Goal: Task Accomplishment & Management: Manage account settings

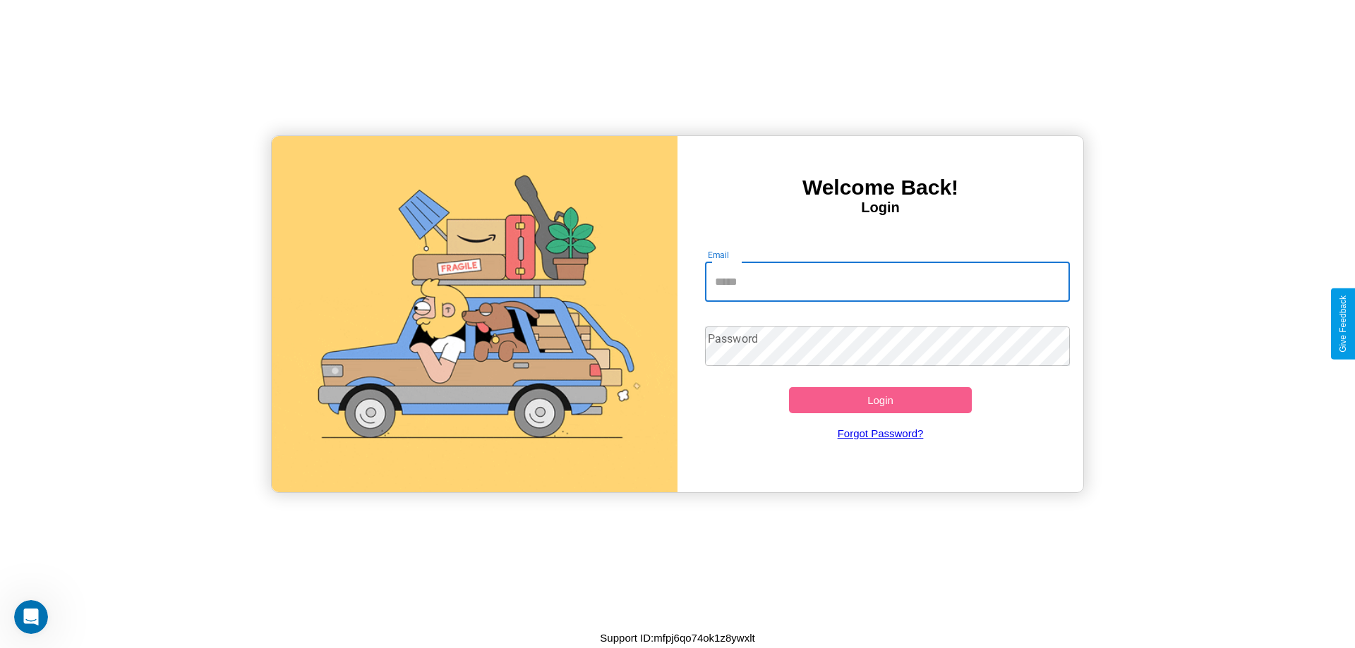
click at [887, 282] on input "Email" at bounding box center [888, 282] width 366 height 40
type input "**********"
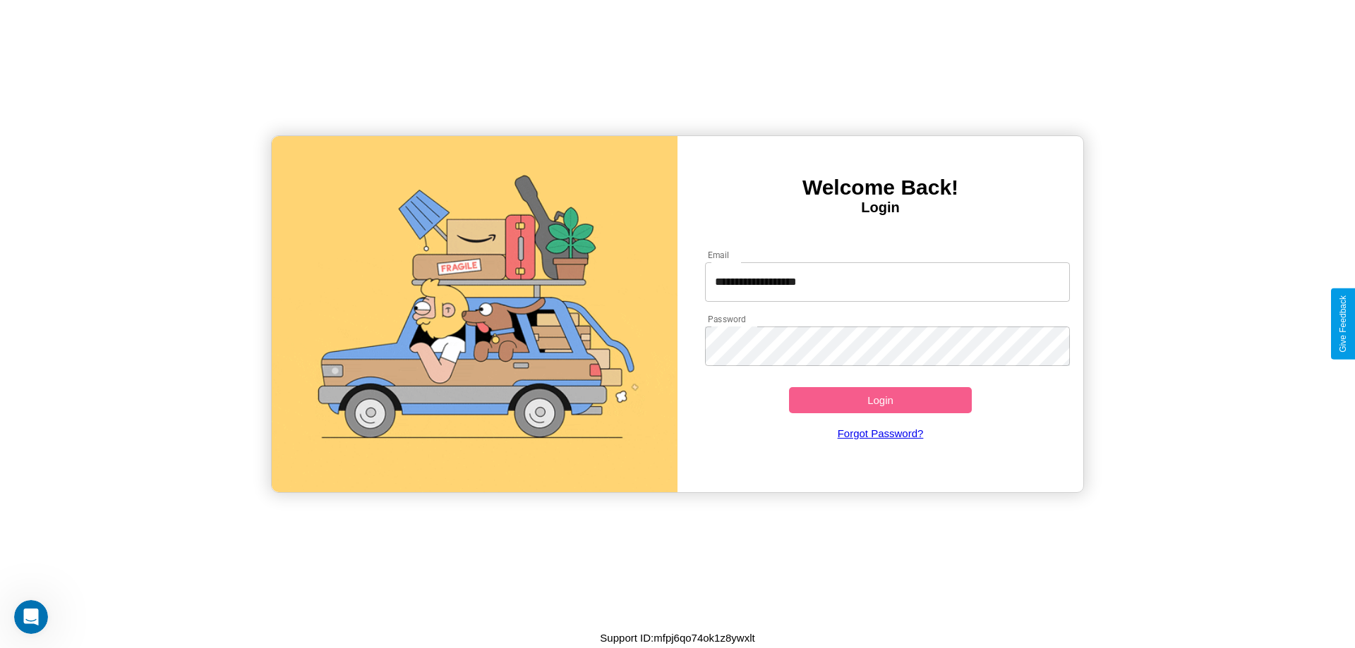
click at [880, 400] on button "Login" at bounding box center [880, 400] width 183 height 26
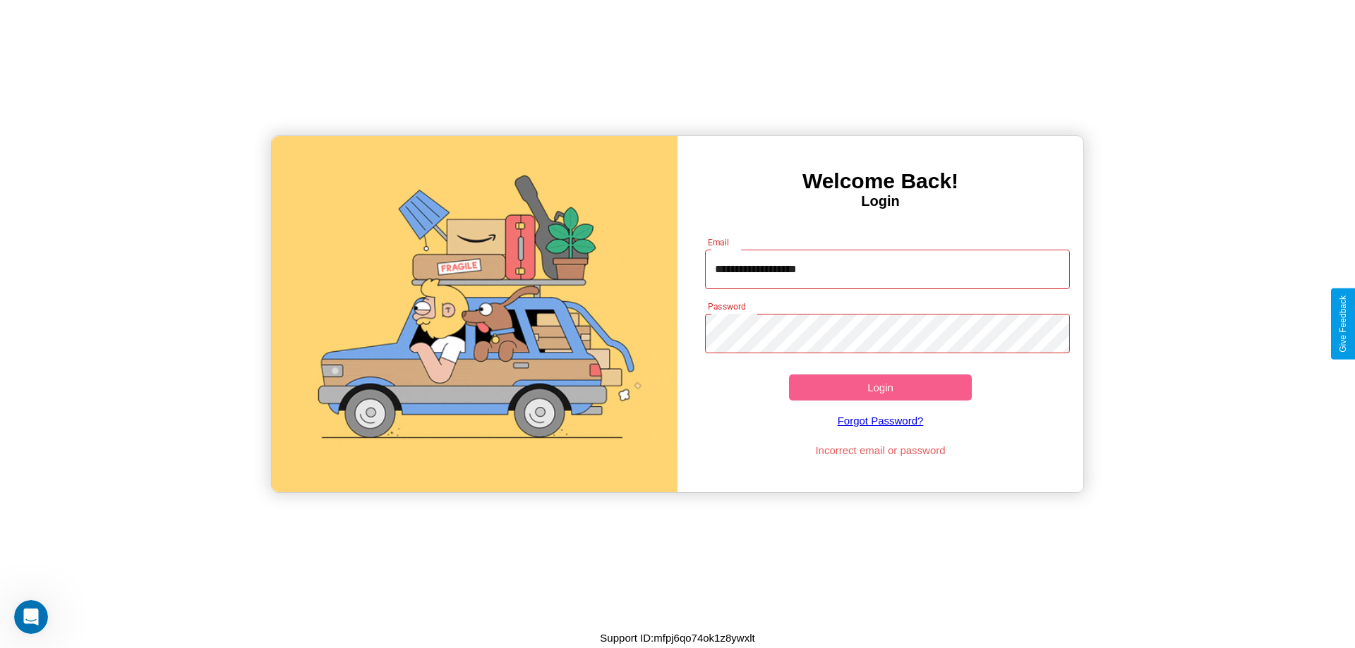
click at [880, 387] on button "Login" at bounding box center [880, 388] width 183 height 26
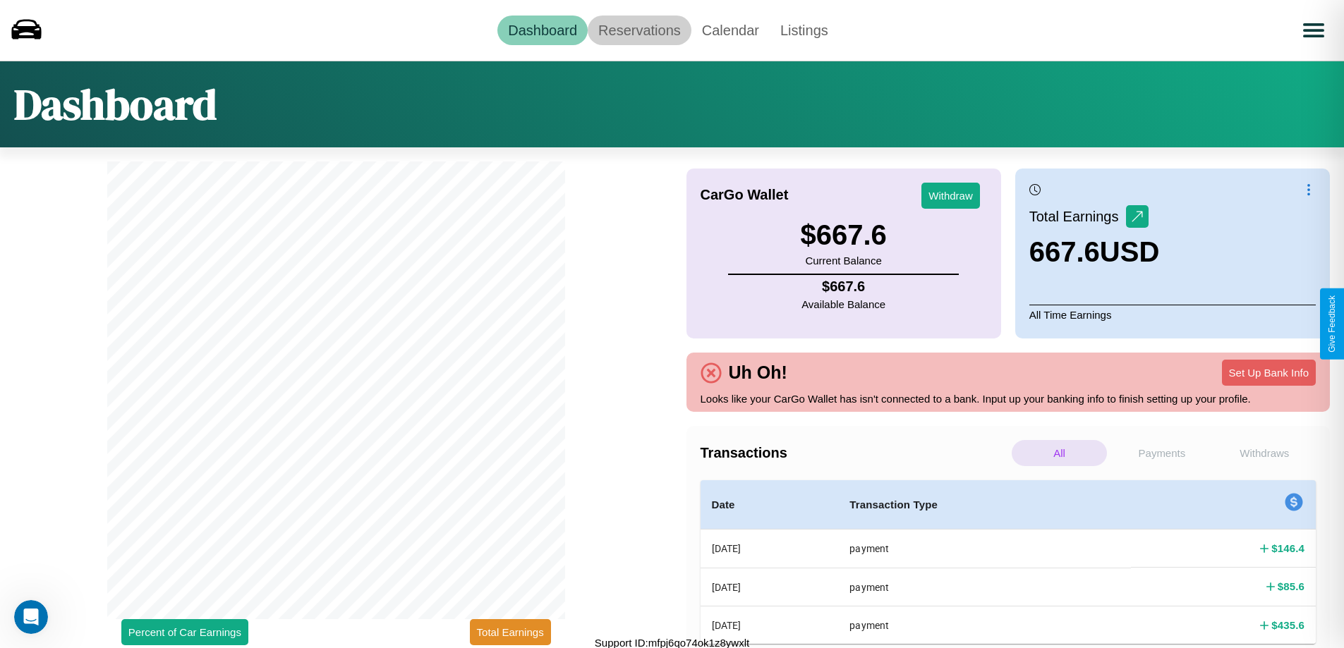
click at [639, 30] on link "Reservations" at bounding box center [640, 31] width 104 height 30
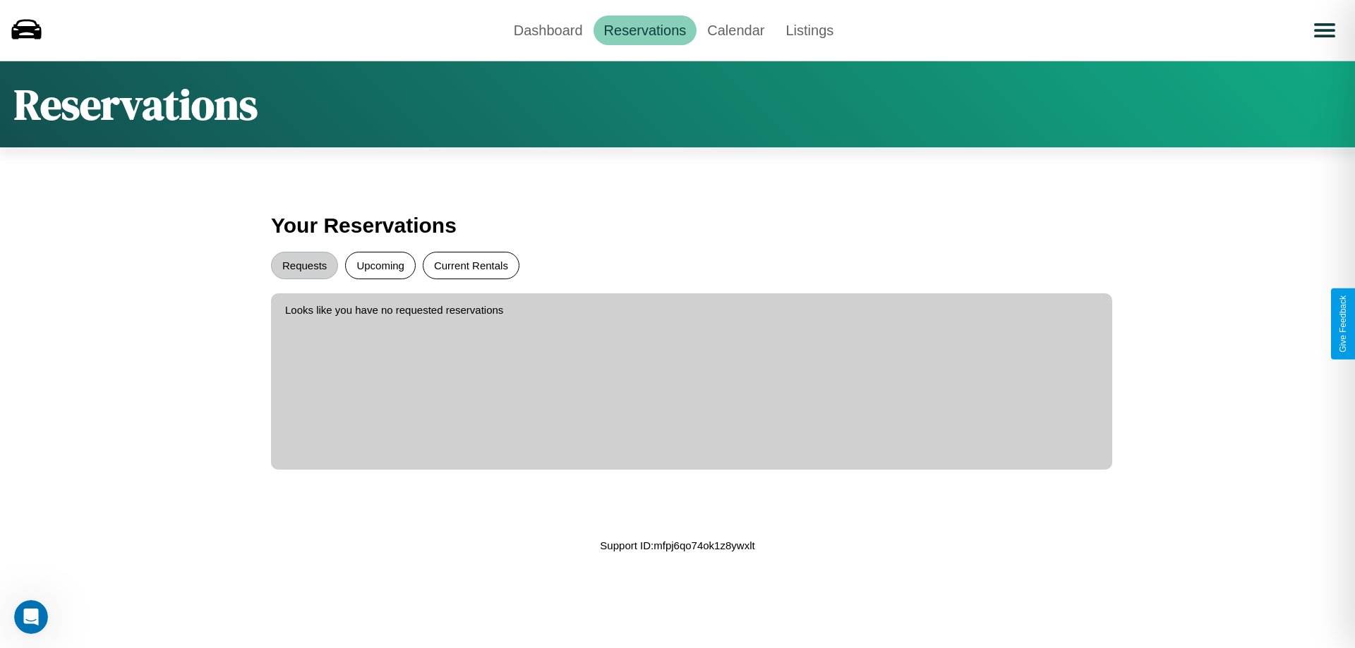
click at [471, 265] on button "Current Rentals" at bounding box center [471, 266] width 97 height 28
click at [304, 265] on button "Requests" at bounding box center [304, 266] width 67 height 28
click at [548, 30] on link "Dashboard" at bounding box center [548, 31] width 90 height 30
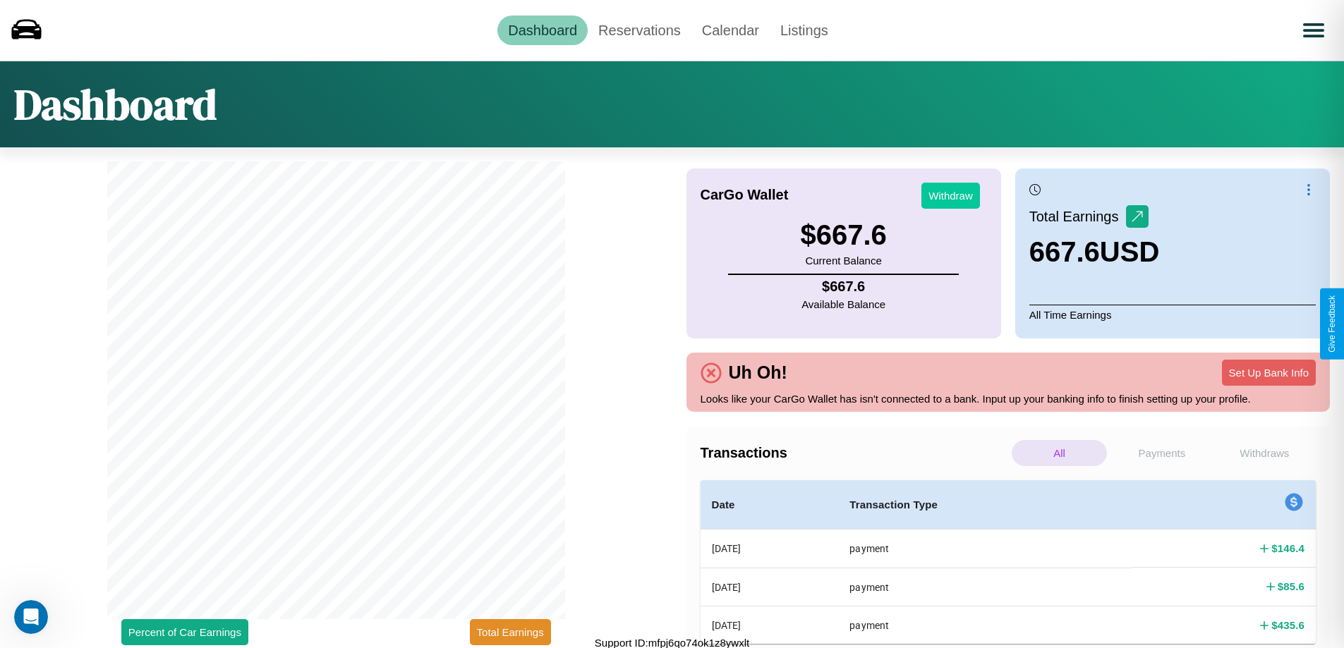
click at [951, 195] on button "Withdraw" at bounding box center [951, 196] width 59 height 26
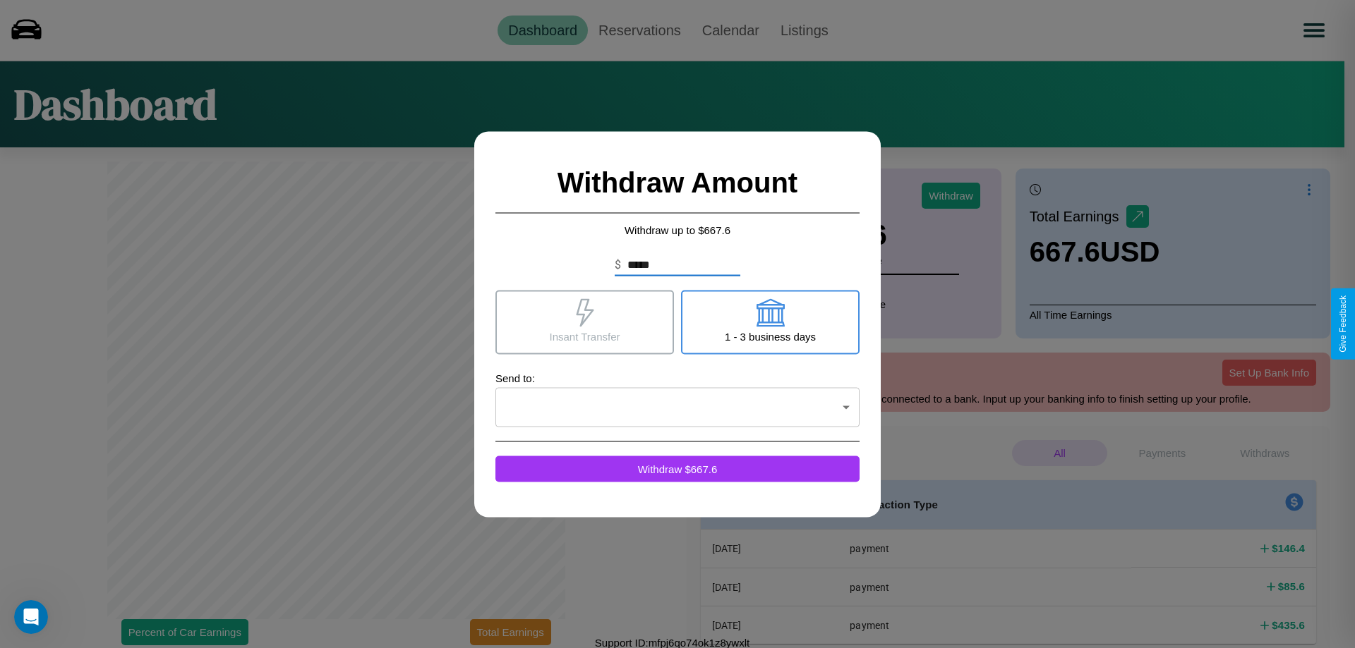
click at [584, 322] on icon at bounding box center [585, 312] width 18 height 28
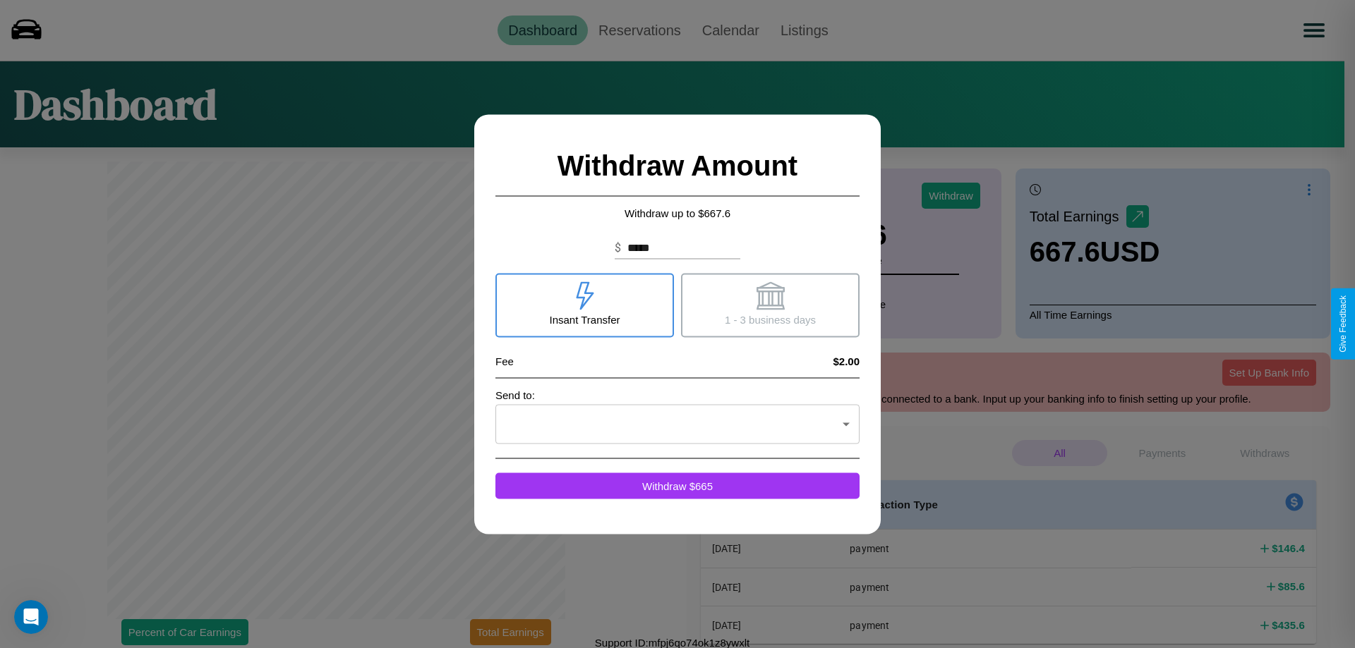
click at [770, 305] on icon at bounding box center [770, 296] width 28 height 28
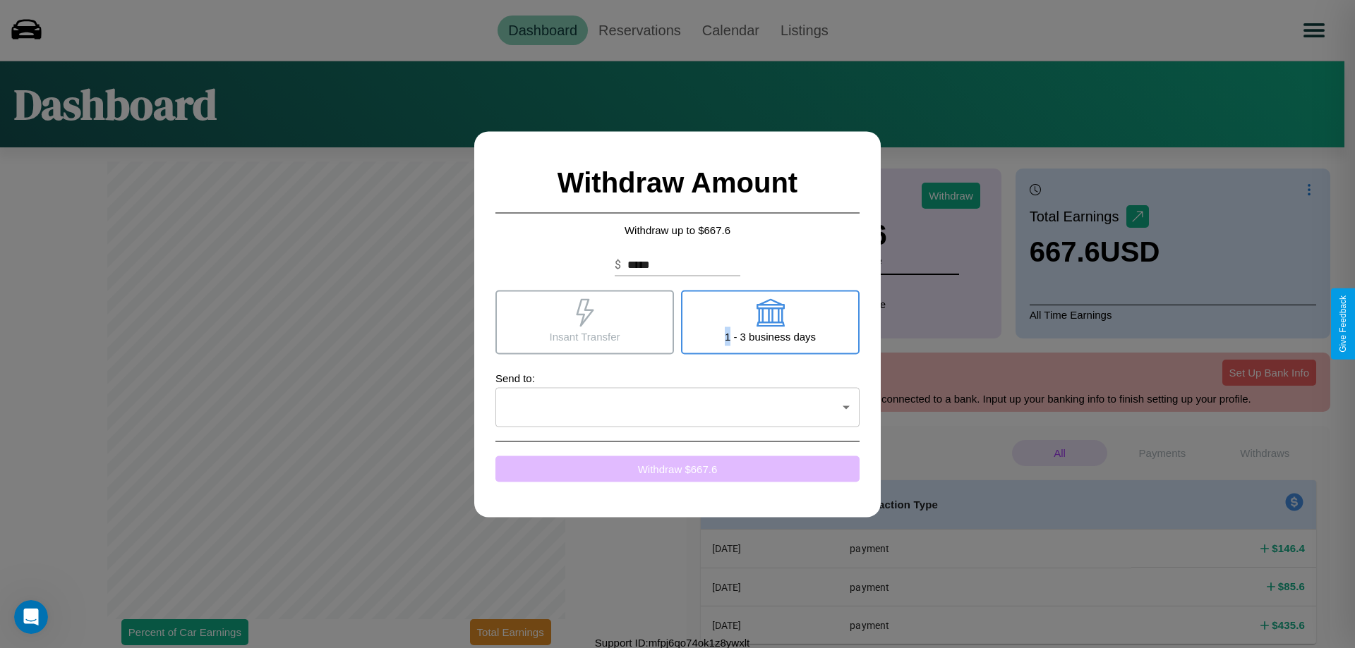
click at [677, 469] on button "Withdraw $ 667.6" at bounding box center [677, 469] width 364 height 26
